Goal: Register for event/course

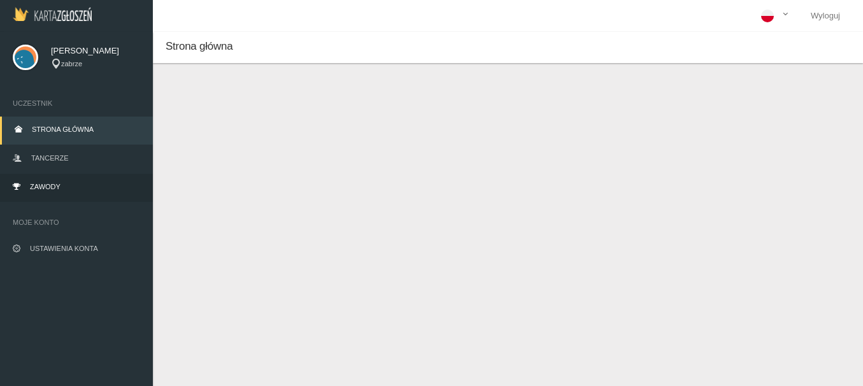
click at [39, 187] on span "Zawody" at bounding box center [45, 187] width 31 height 8
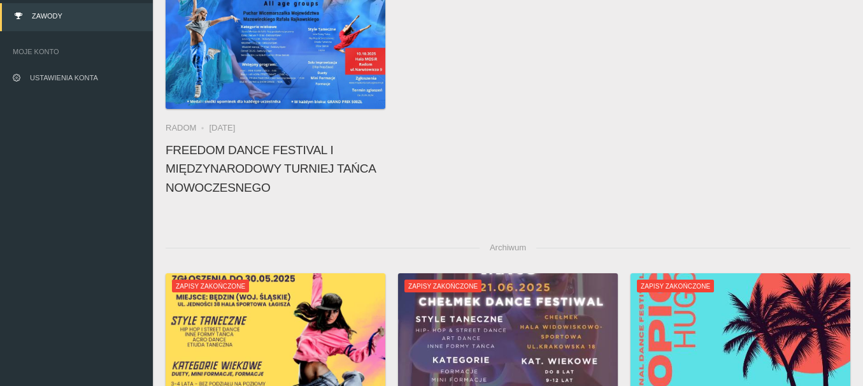
scroll to position [48, 0]
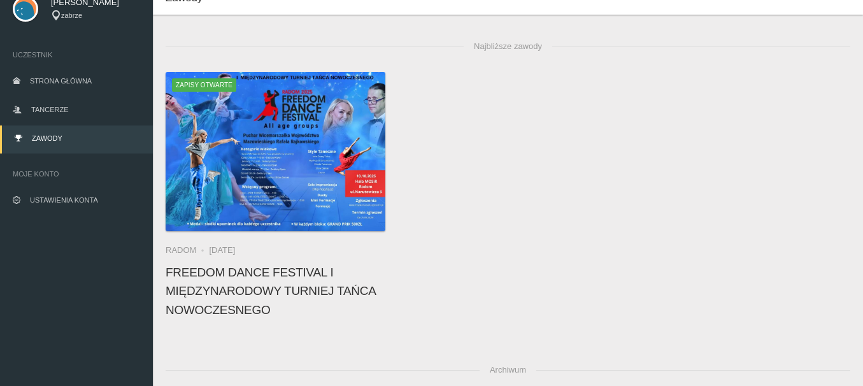
click at [275, 305] on h4 "FREEDOM DANCE FESTIVAL I Międzynarodowy Turniej Tańca Nowoczesnego" at bounding box center [276, 291] width 220 height 56
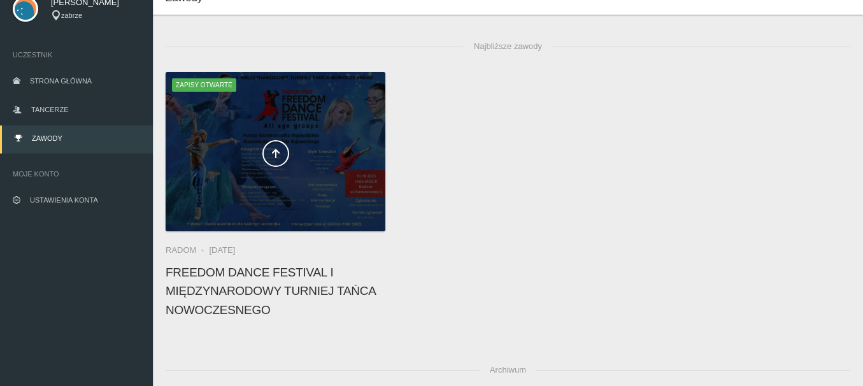
click at [298, 171] on div at bounding box center [276, 151] width 220 height 159
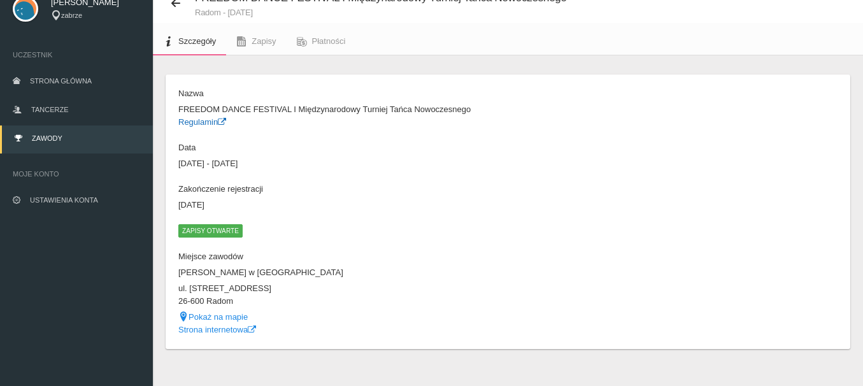
click at [203, 121] on link "Regulamin" at bounding box center [202, 122] width 48 height 10
click at [225, 230] on span "Zapisy otwarte" at bounding box center [210, 230] width 64 height 13
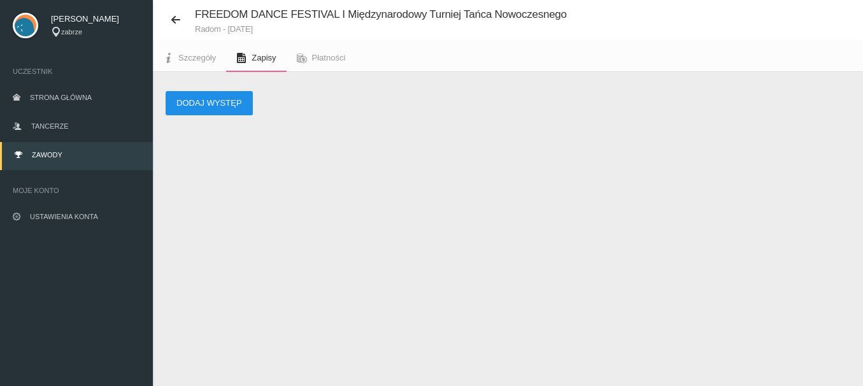
click at [219, 103] on button "Dodaj występ" at bounding box center [209, 103] width 87 height 24
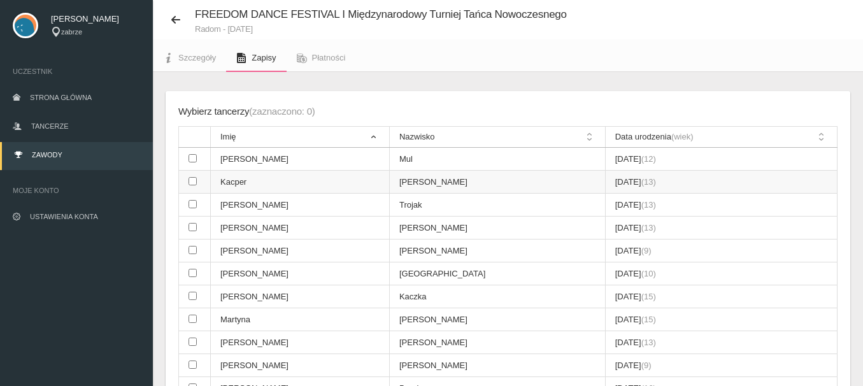
click at [189, 182] on input "checkbox" at bounding box center [193, 181] width 8 height 8
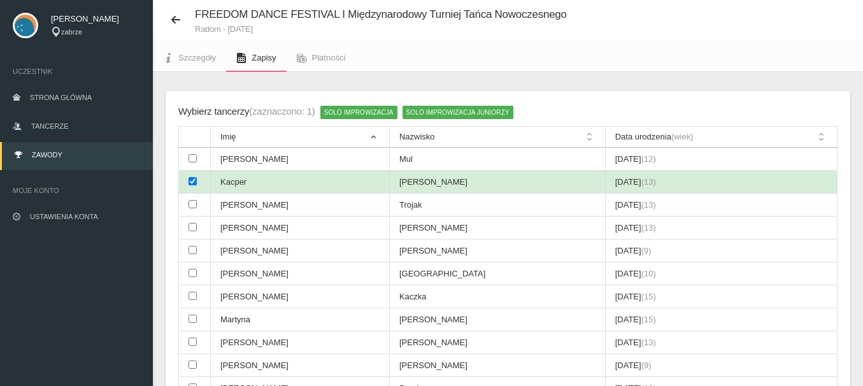
click at [189, 182] on input "checkbox" at bounding box center [193, 181] width 8 height 8
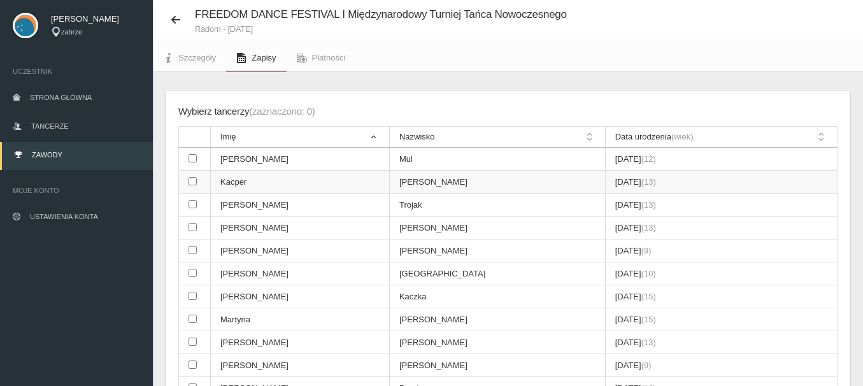
click at [189, 182] on input "checkbox" at bounding box center [193, 181] width 8 height 8
checkbox input "true"
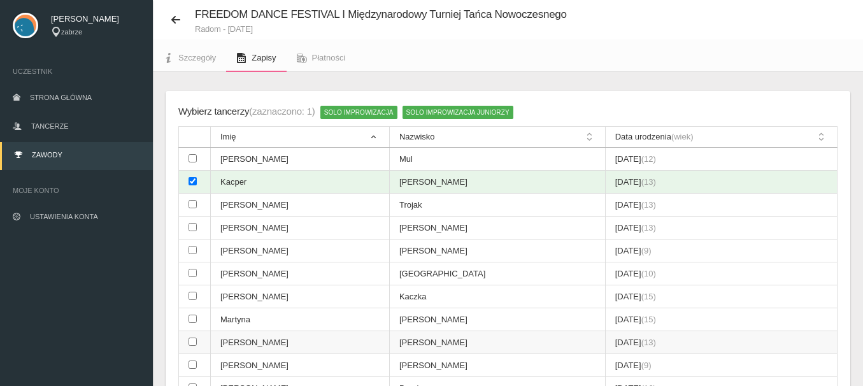
click at [192, 342] on input "checkbox" at bounding box center [193, 342] width 8 height 8
checkbox input "true"
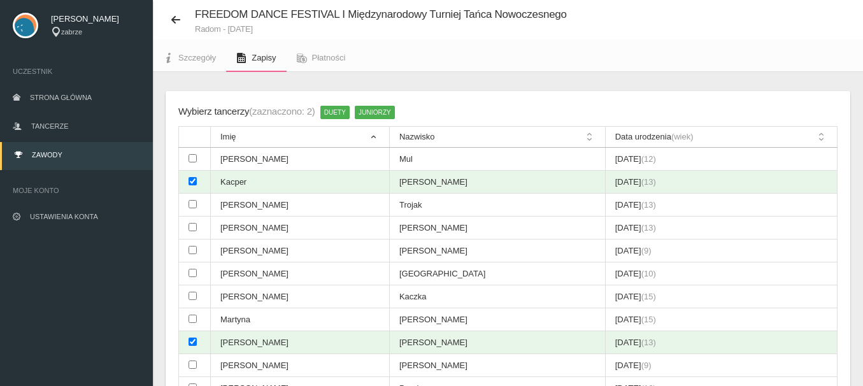
scroll to position [370, 0]
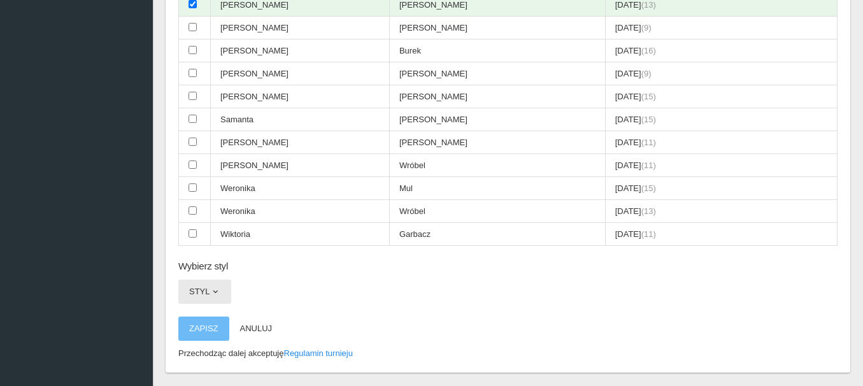
click at [216, 293] on span "button" at bounding box center [215, 292] width 10 height 10
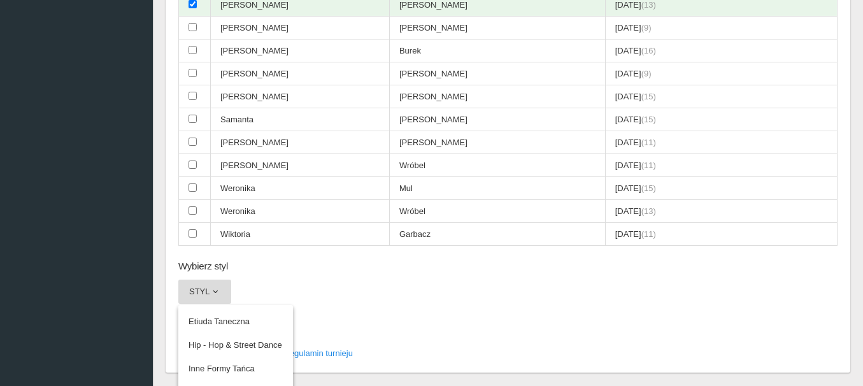
click at [507, 303] on div "Wybierz tancerzy (zaznaczono: 2) Duety Juniorzy Imię Nazwisko Data urodzenia (w…" at bounding box center [508, 62] width 685 height 619
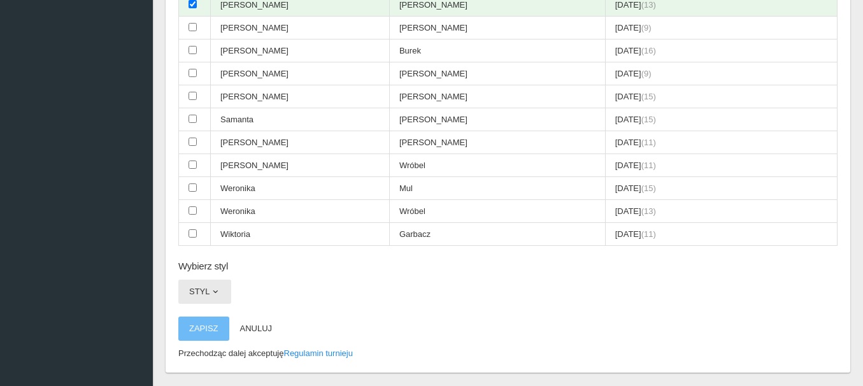
click at [215, 293] on span "button" at bounding box center [215, 292] width 10 height 10
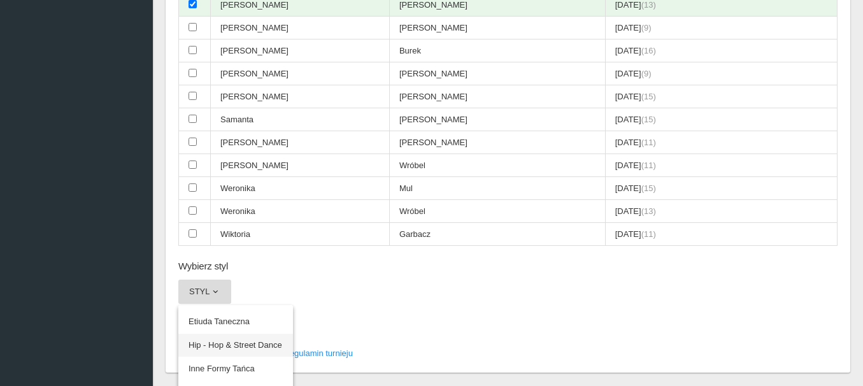
click at [215, 342] on link "Hip - Hop & Street Dance" at bounding box center [235, 345] width 115 height 23
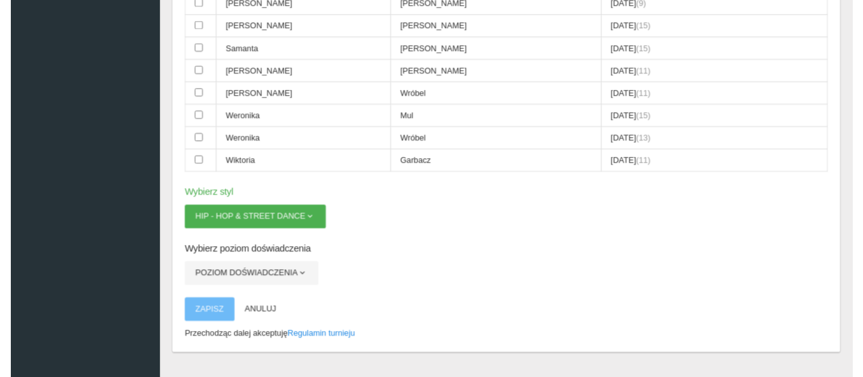
scroll to position [465, 0]
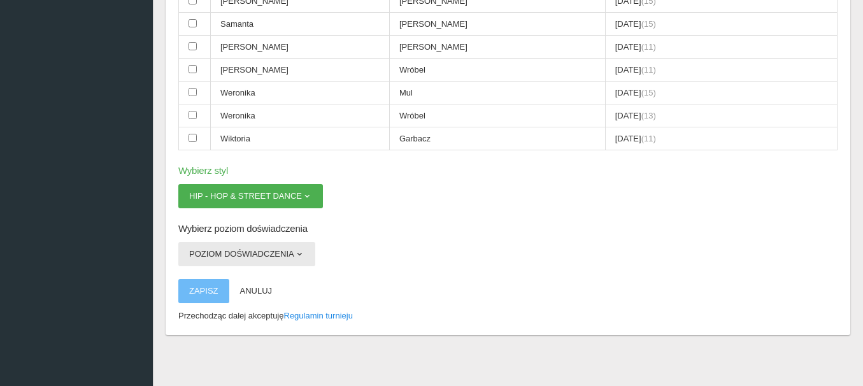
click at [298, 254] on span "button" at bounding box center [299, 254] width 10 height 10
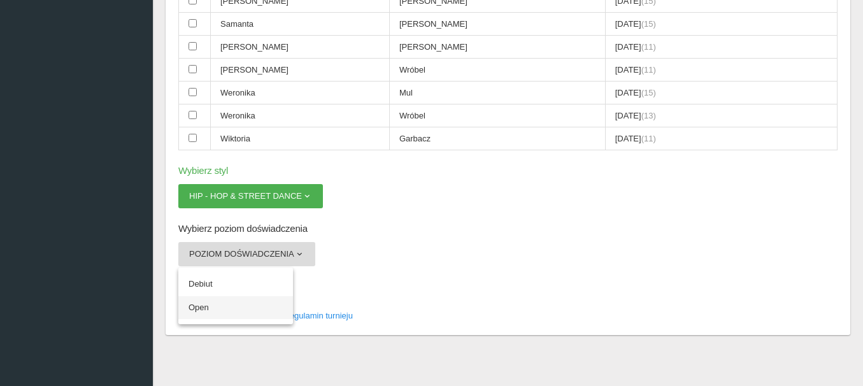
click at [207, 303] on link "Open" at bounding box center [235, 307] width 115 height 23
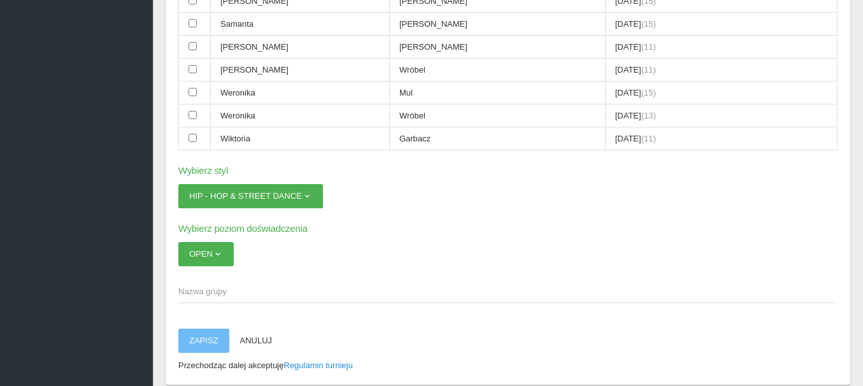
click at [184, 291] on span "Nazwa grupy" at bounding box center [501, 291] width 647 height 13
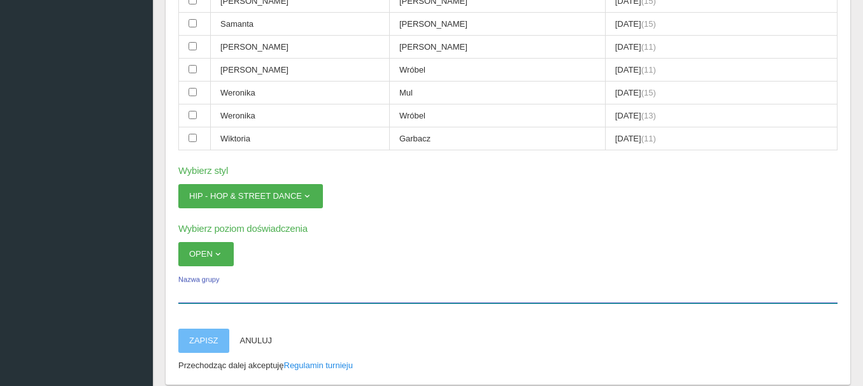
click at [184, 291] on input "Nazwa grupy" at bounding box center [508, 291] width 660 height 24
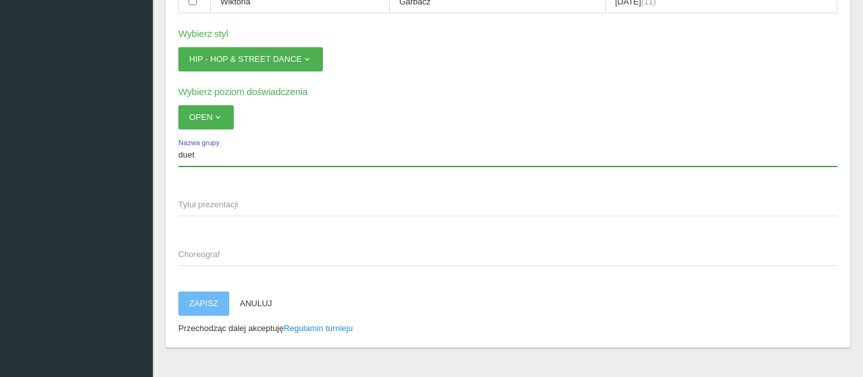
scroll to position [604, 0]
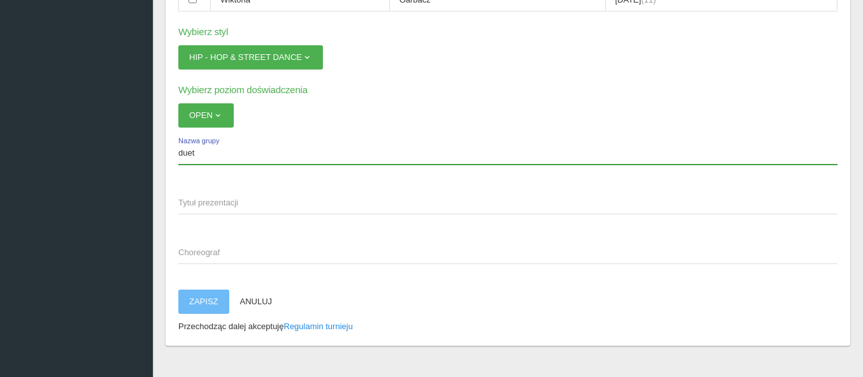
type input "duet"
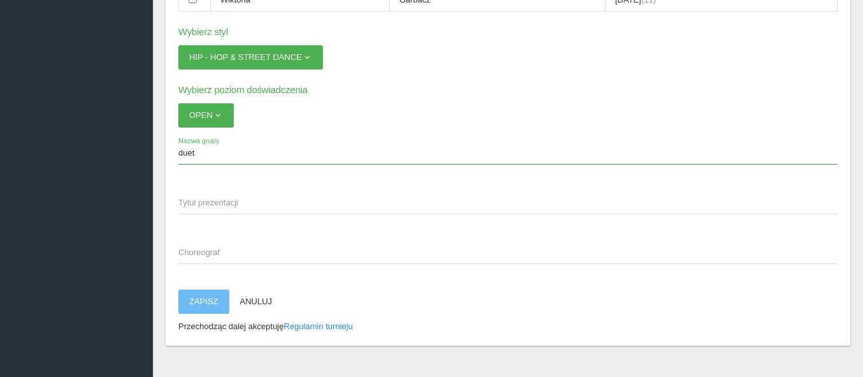
click at [181, 199] on span "Tytuł prezentacji" at bounding box center [501, 202] width 647 height 13
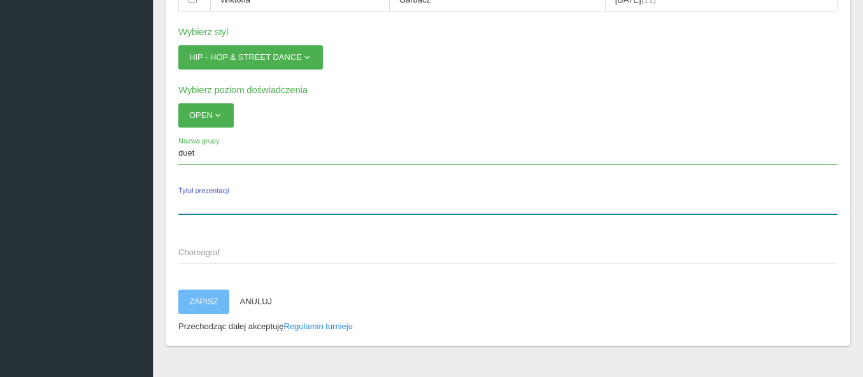
click at [181, 199] on input "Tytuł prezentacji" at bounding box center [508, 202] width 660 height 24
type input "-"
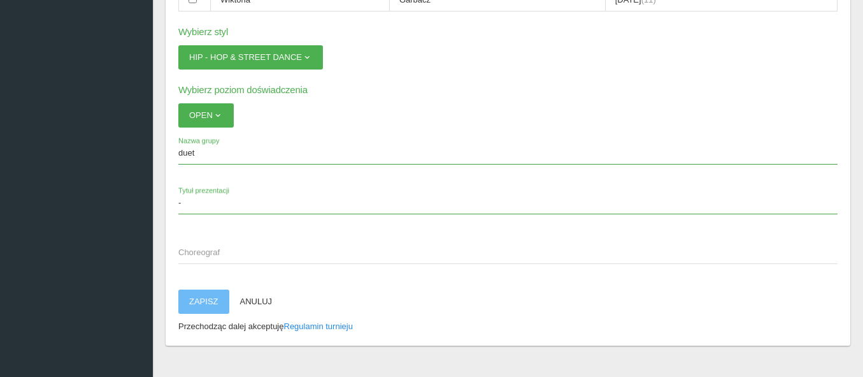
click at [185, 252] on span "Choreograf" at bounding box center [501, 252] width 647 height 13
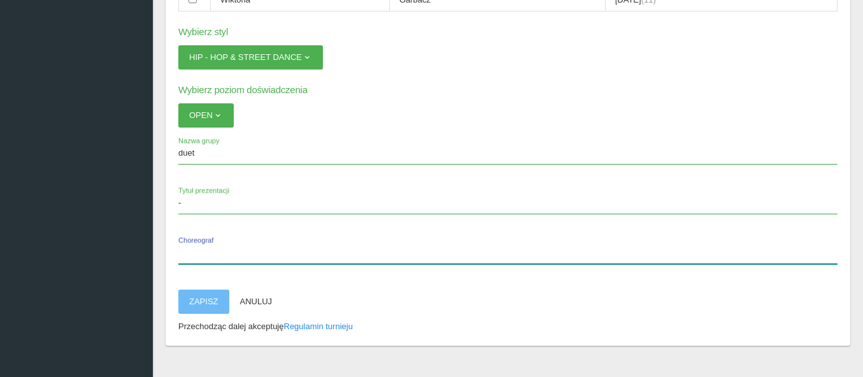
click at [185, 252] on input "Choreograf" at bounding box center [508, 252] width 660 height 24
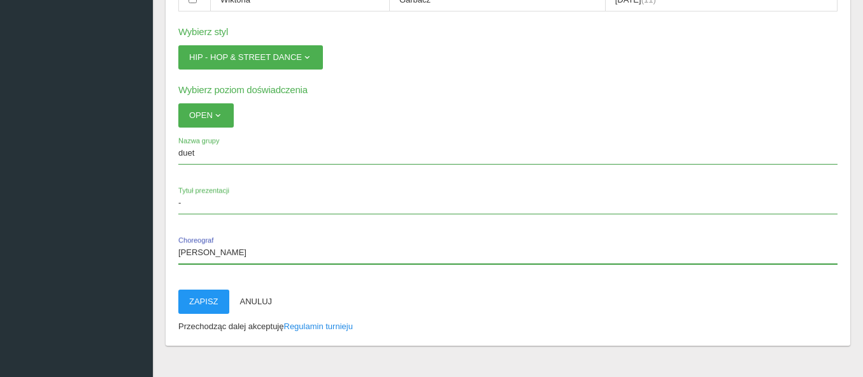
click at [181, 250] on input "[PERSON_NAME]" at bounding box center [508, 252] width 660 height 24
click at [204, 251] on input "[PERSON_NAME]" at bounding box center [508, 252] width 660 height 24
click at [237, 249] on input "[PERSON_NAME]" at bounding box center [508, 252] width 660 height 24
type input "[PERSON_NAME]"
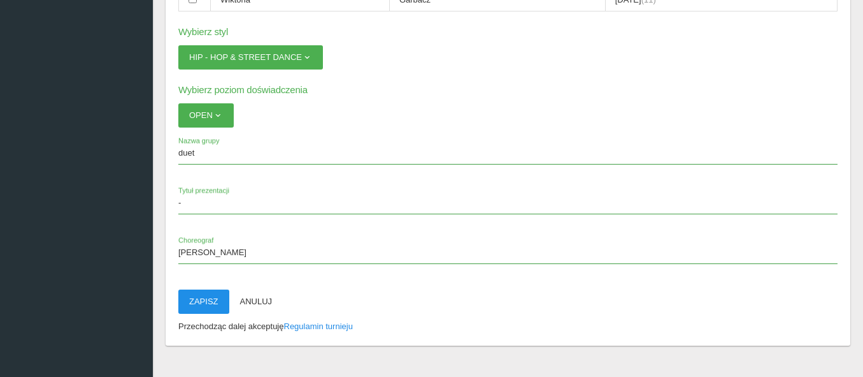
click at [199, 301] on button "Zapisz" at bounding box center [203, 301] width 51 height 24
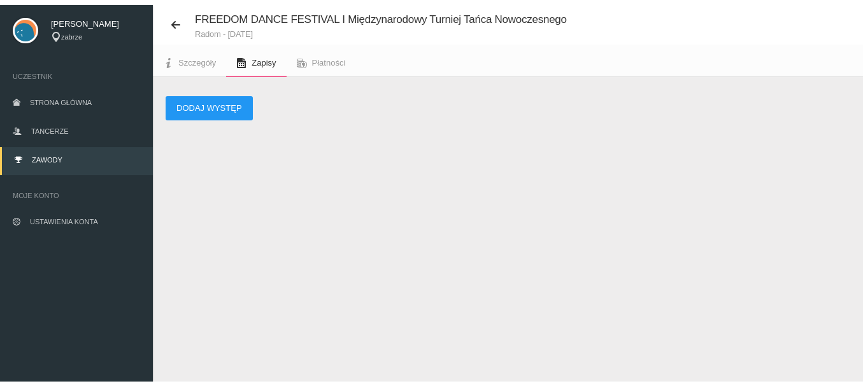
scroll to position [32, 0]
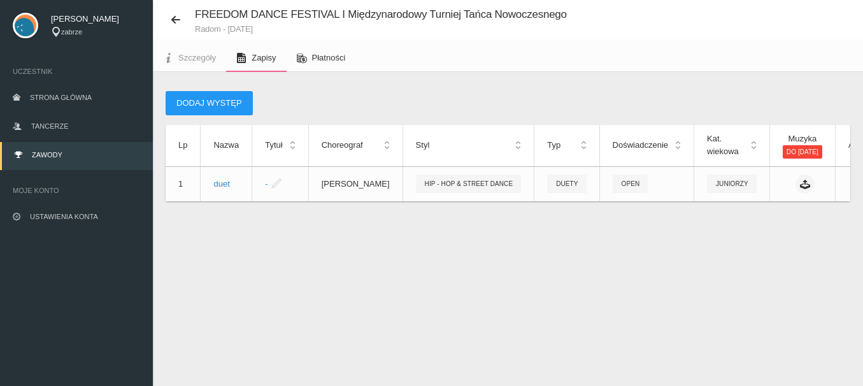
click at [325, 62] on span "Płatności" at bounding box center [329, 58] width 34 height 10
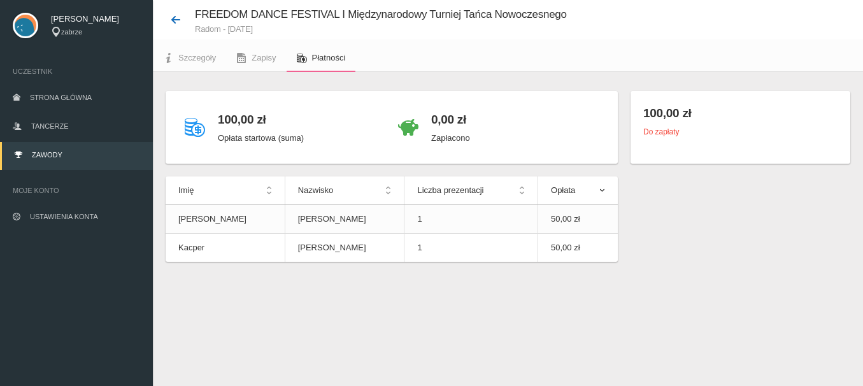
click at [175, 18] on icon at bounding box center [176, 20] width 10 height 10
